Goal: Transaction & Acquisition: Purchase product/service

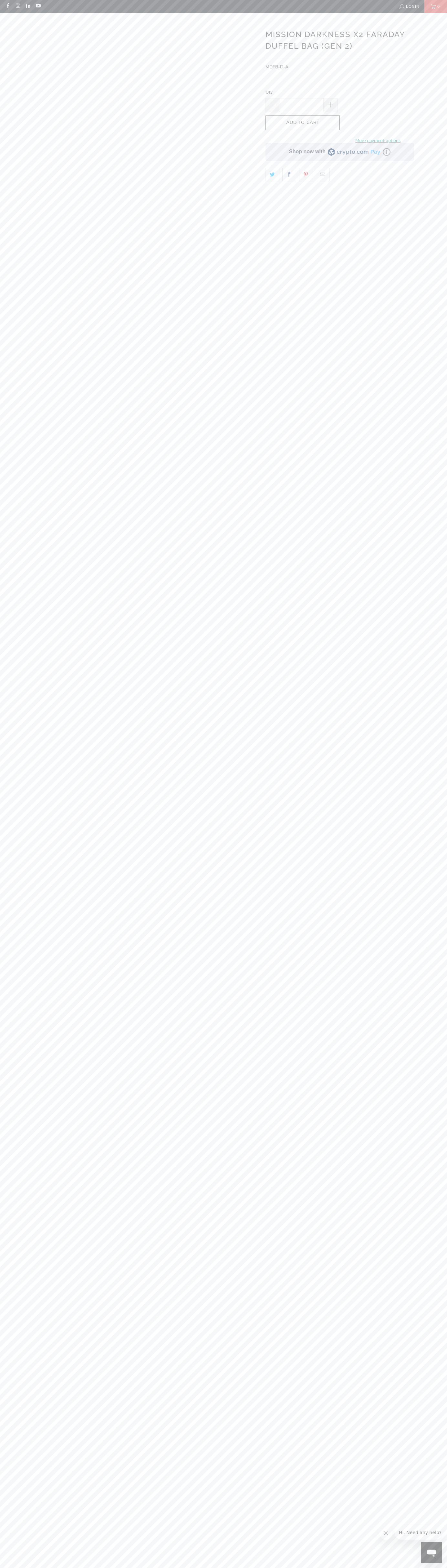
click at [303, 122] on icon "button" at bounding box center [302, 122] width 10 height 10
click at [161, 13] on img at bounding box center [146, 122] width 226 height 226
click at [300, 1567] on html "Menu Encrypted Storage Mission Darkness YubiKey Standard FIPS HSM Accessories M…" at bounding box center [224, 1447] width 447 height 2894
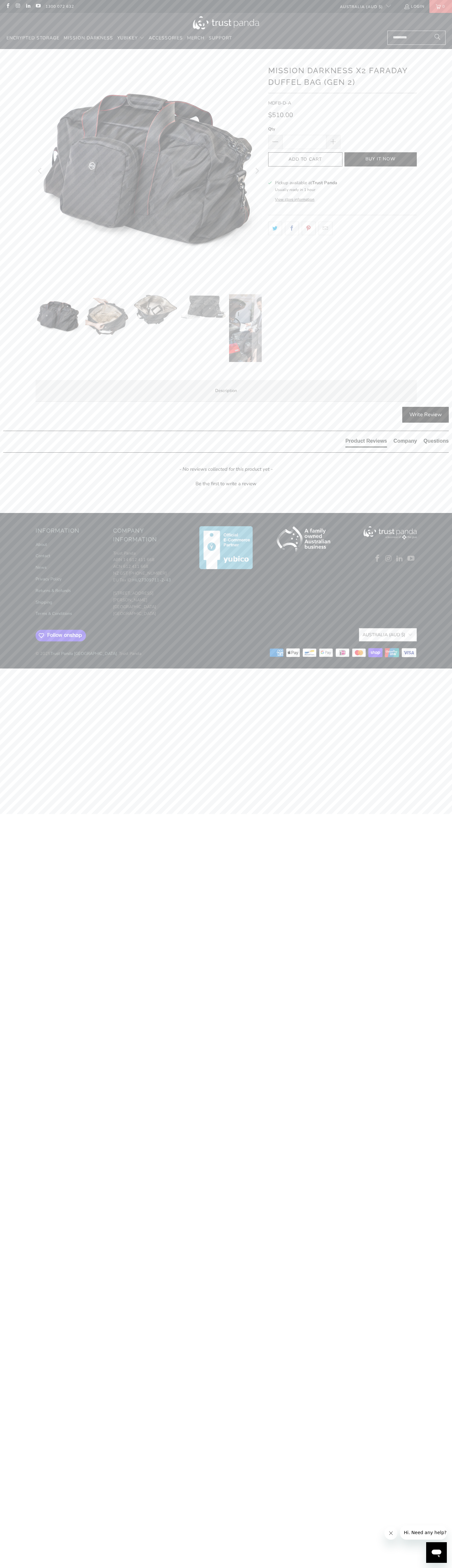
click at [359, 655] on icon at bounding box center [359, 653] width 2 height 4
